Goal: Contribute content

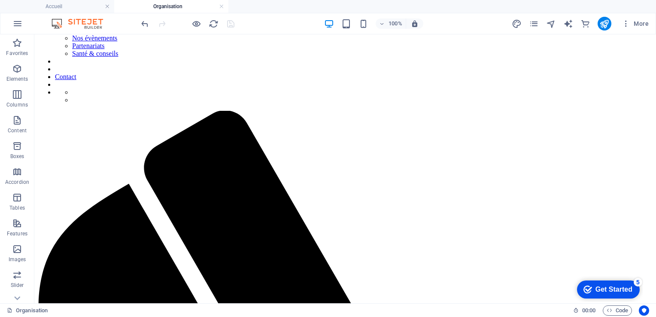
scroll to position [226, 0]
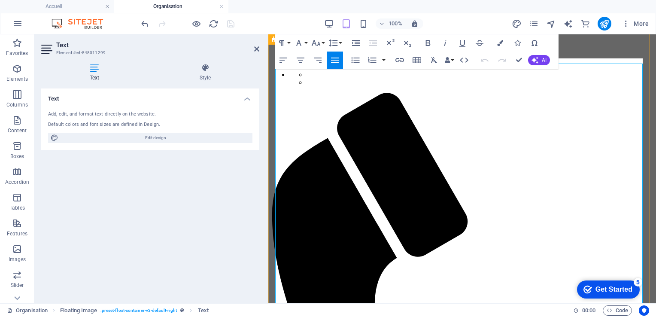
scroll to position [235, 0]
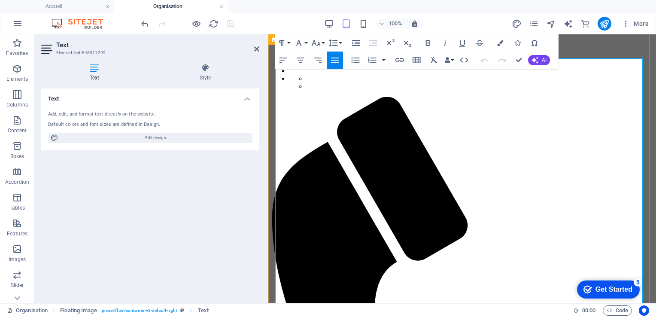
drag, startPoint x: 280, startPoint y: 200, endPoint x: 355, endPoint y: 200, distance: 75.2
click at [462, 45] on icon "button" at bounding box center [463, 43] width 10 height 10
click at [399, 61] on icon "button" at bounding box center [400, 60] width 10 height 10
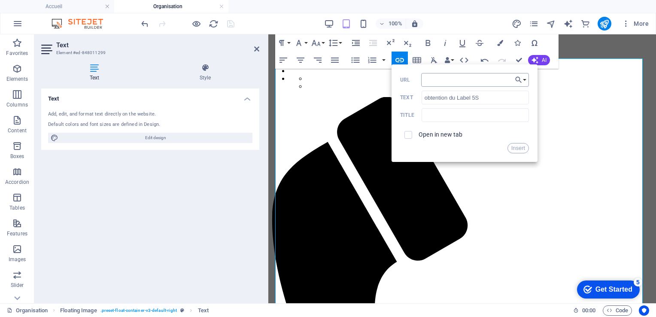
type input "[URL][DOMAIN_NAME][DATE]"
click at [514, 148] on button "Insert" at bounding box center [519, 148] width 22 height 10
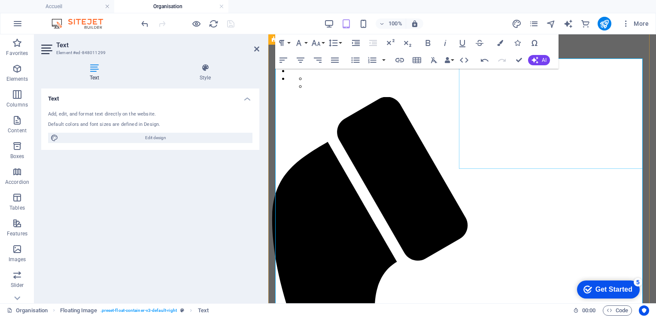
scroll to position [0, 0]
click at [259, 49] on icon at bounding box center [256, 49] width 5 height 7
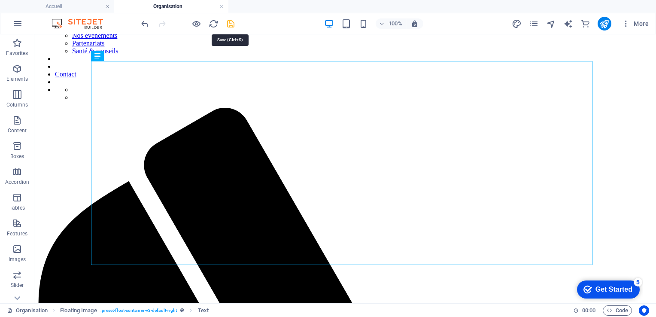
click at [230, 22] on icon "save" at bounding box center [231, 24] width 10 height 10
